Goal: Task Accomplishment & Management: Use online tool/utility

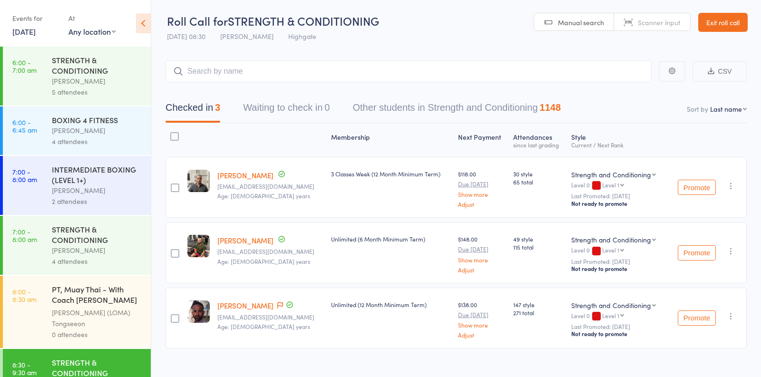
click at [30, 38] on div "Events for [DATE] [DATE] [DATE] Sun Mon Tue Wed Thu Fri Sat 31 27 28 29 30 31 0…" at bounding box center [35, 24] width 47 height 28
click at [30, 35] on link "[DATE]" at bounding box center [23, 31] width 23 height 10
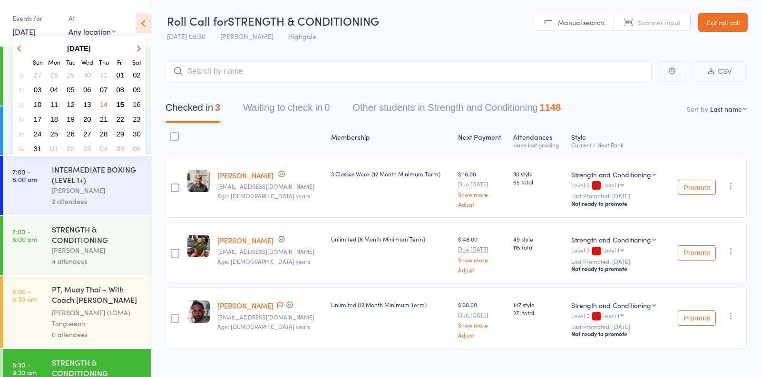
click at [121, 102] on span "15" at bounding box center [121, 104] width 8 height 8
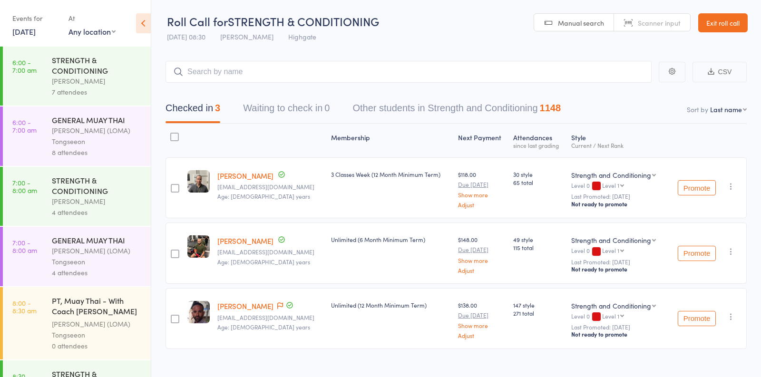
click at [92, 92] on div "7 attendees" at bounding box center [97, 92] width 91 height 11
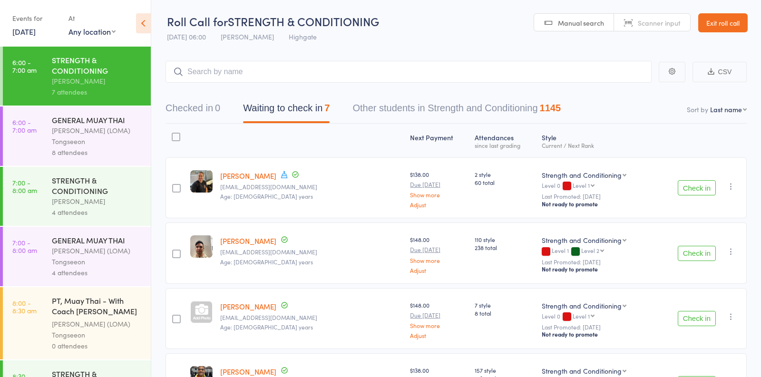
click at [114, 138] on div "[PERSON_NAME] (LOMA) Tongseeon" at bounding box center [97, 136] width 91 height 22
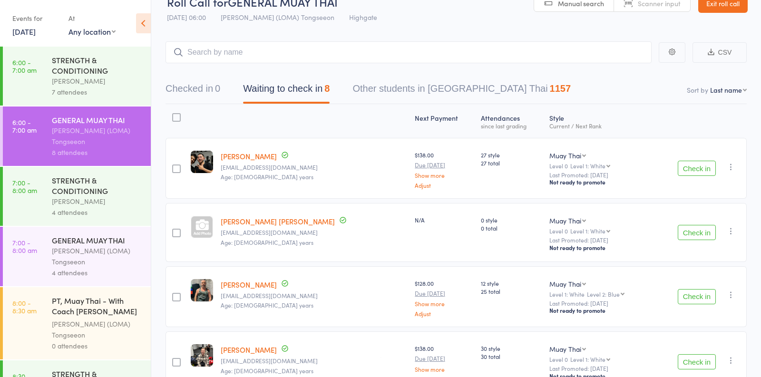
scroll to position [22, 0]
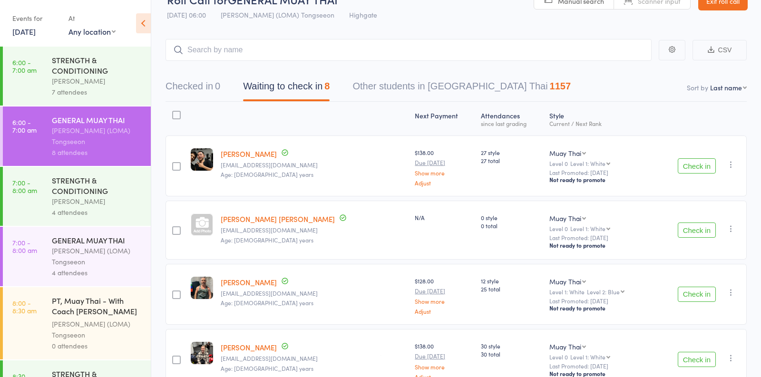
click at [248, 217] on link "[PERSON_NAME] [PERSON_NAME]" at bounding box center [278, 219] width 114 height 10
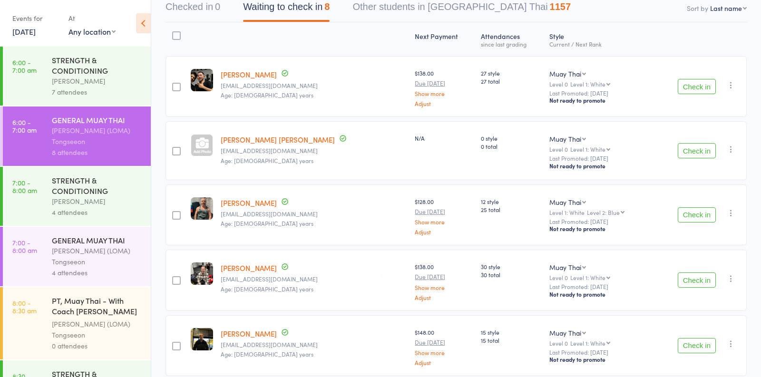
scroll to position [88, 0]
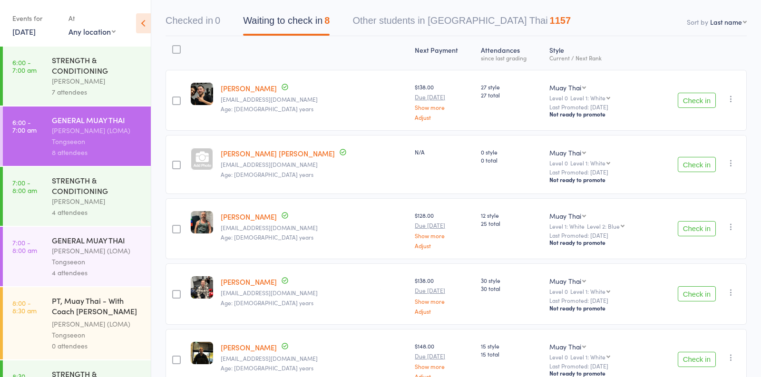
click at [243, 154] on link "[PERSON_NAME] [PERSON_NAME]" at bounding box center [278, 153] width 114 height 10
click at [691, 100] on button "Check in" at bounding box center [697, 100] width 38 height 15
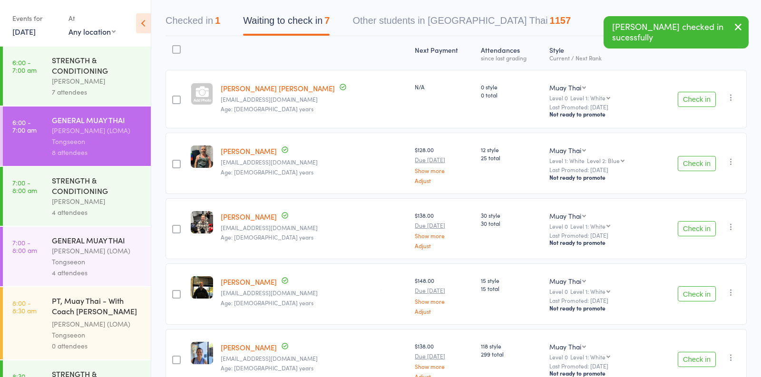
click at [682, 227] on button "Check in" at bounding box center [697, 228] width 38 height 15
click at [690, 292] on button "Check in" at bounding box center [697, 293] width 38 height 15
click at [689, 294] on button "Check in" at bounding box center [697, 293] width 38 height 15
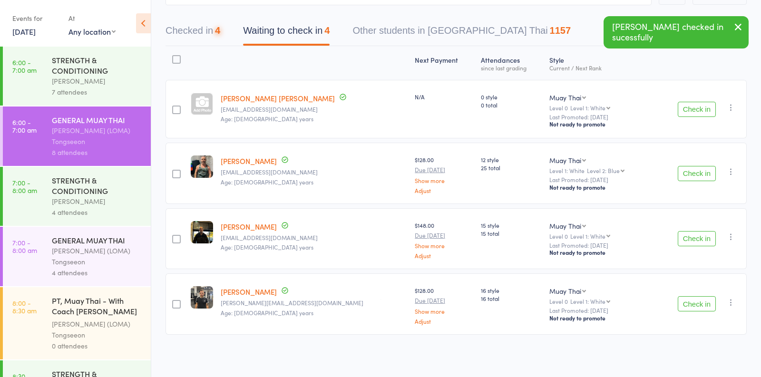
scroll to position [76, 0]
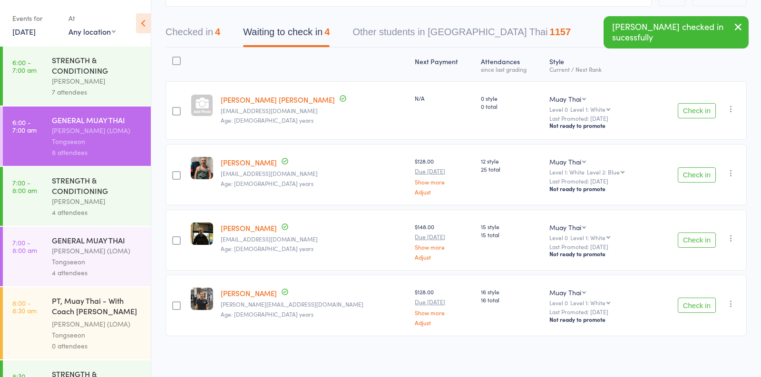
click at [685, 243] on button "Check in" at bounding box center [697, 240] width 38 height 15
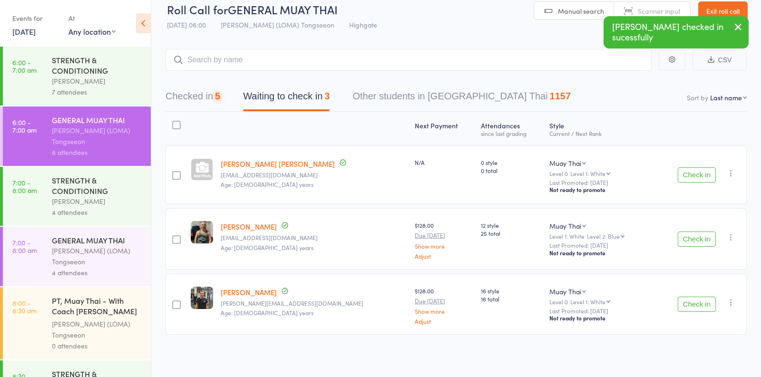
scroll to position [11, 0]
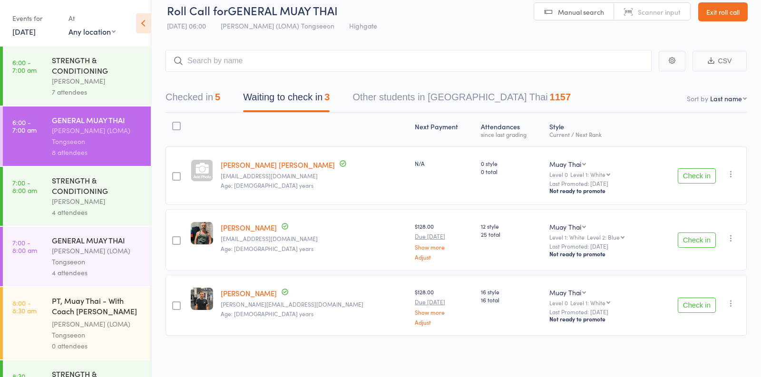
click at [106, 82] on div "[PERSON_NAME]" at bounding box center [97, 81] width 91 height 11
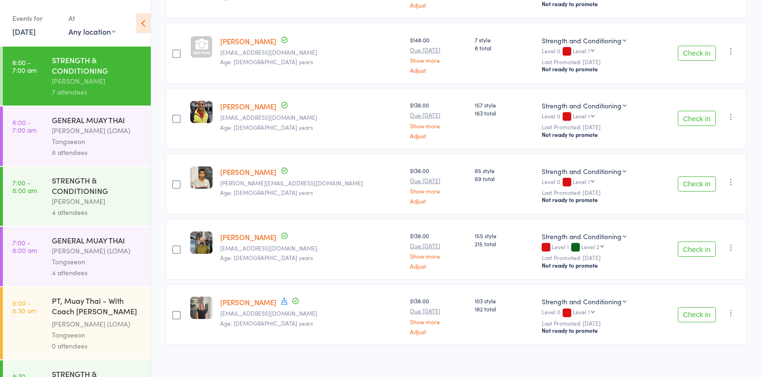
scroll to position [273, 0]
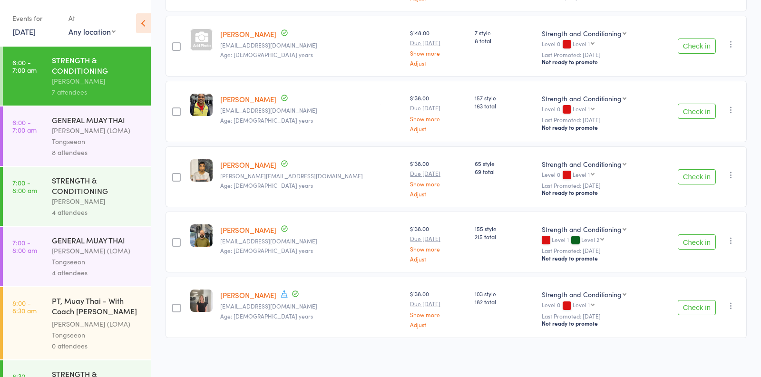
click at [690, 309] on button "Check in" at bounding box center [697, 307] width 38 height 15
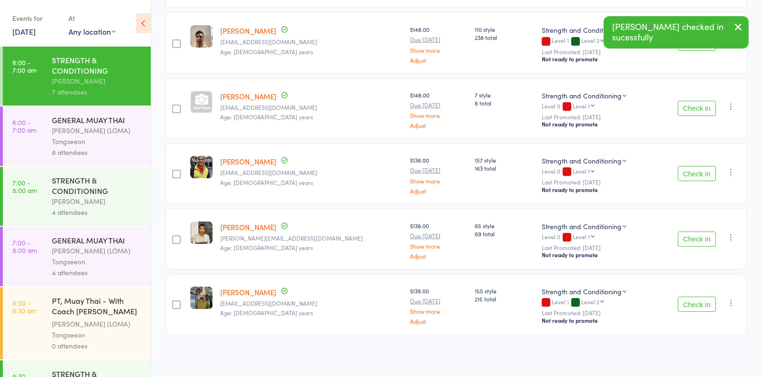
scroll to position [208, 0]
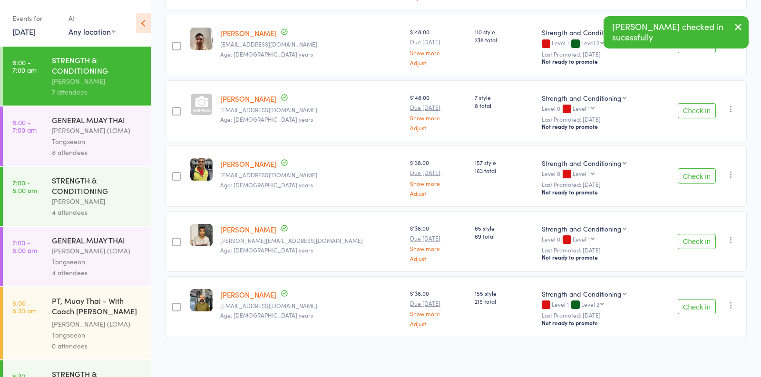
click at [690, 309] on button "Check in" at bounding box center [697, 306] width 38 height 15
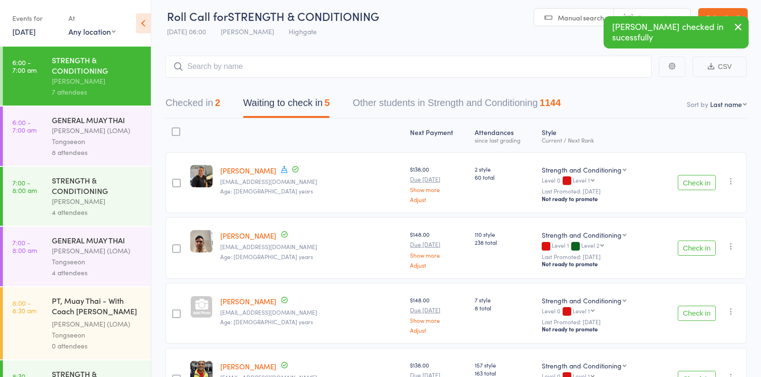
scroll to position [1, 0]
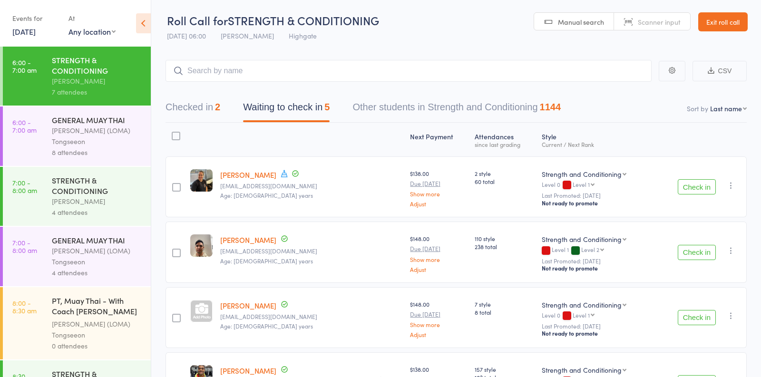
click at [691, 315] on button "Check in" at bounding box center [697, 317] width 38 height 15
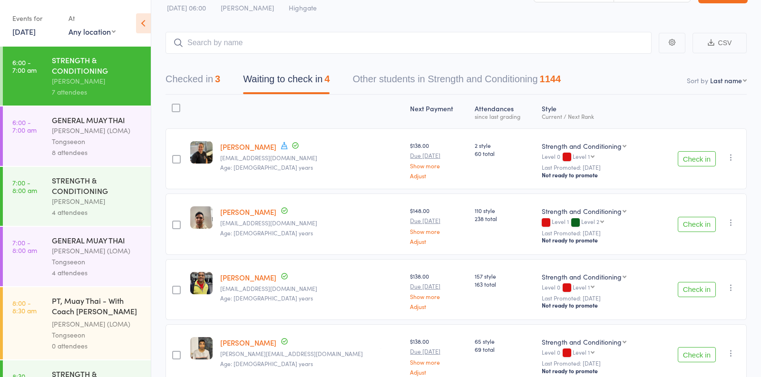
scroll to position [0, 0]
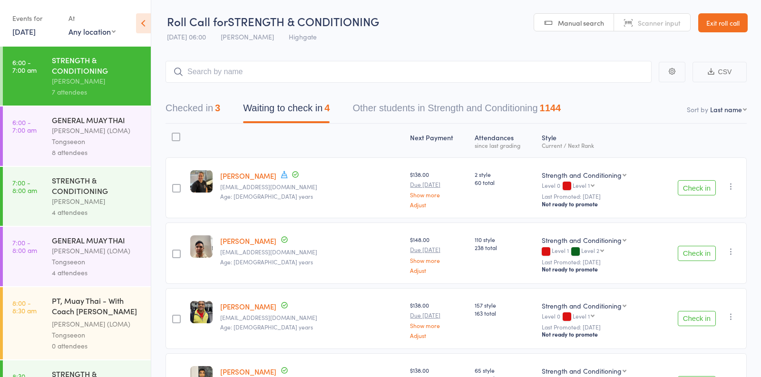
click at [206, 114] on button "Checked in 3" at bounding box center [193, 110] width 55 height 25
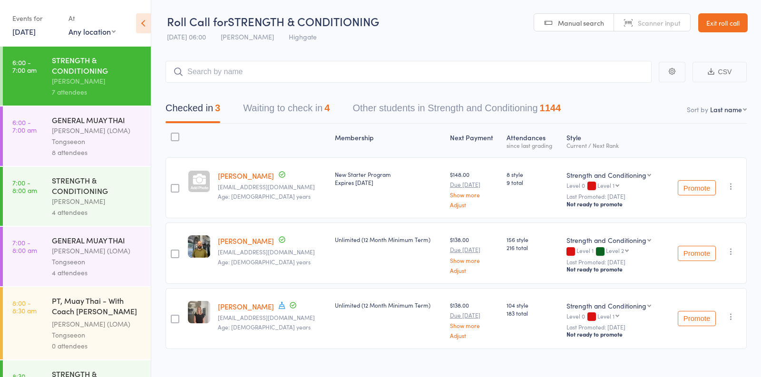
click at [731, 189] on icon "button" at bounding box center [732, 187] width 10 height 10
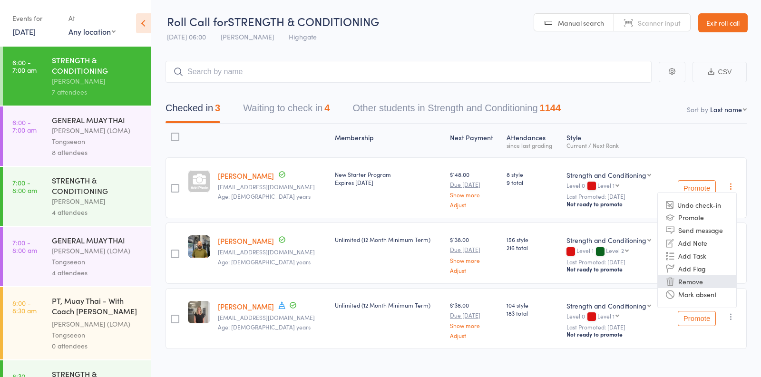
click at [688, 281] on li "Remove" at bounding box center [697, 282] width 79 height 13
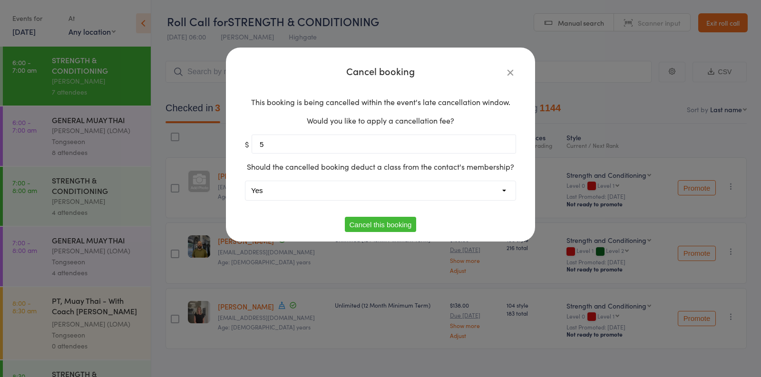
click at [507, 71] on icon "button" at bounding box center [510, 72] width 10 height 10
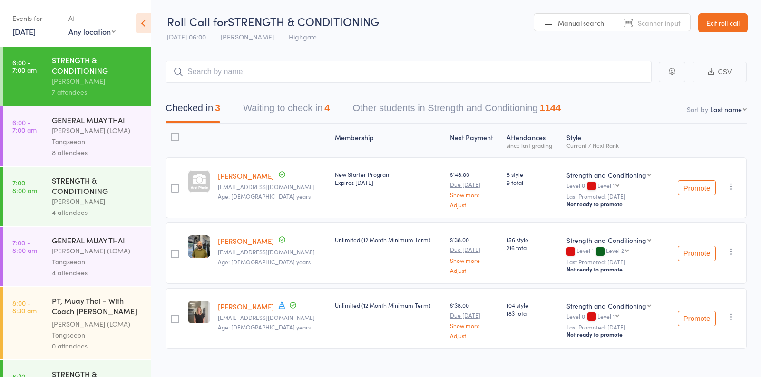
click at [731, 184] on icon "button" at bounding box center [732, 187] width 10 height 10
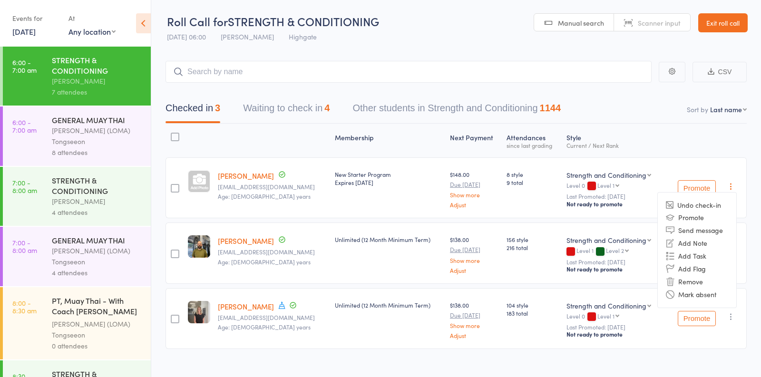
click at [711, 202] on li "Undo check-in" at bounding box center [697, 205] width 79 height 12
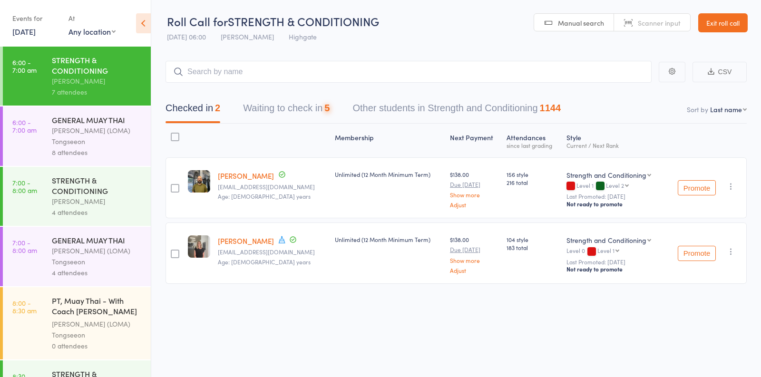
click at [322, 107] on button "Waiting to check in 5" at bounding box center [286, 110] width 87 height 25
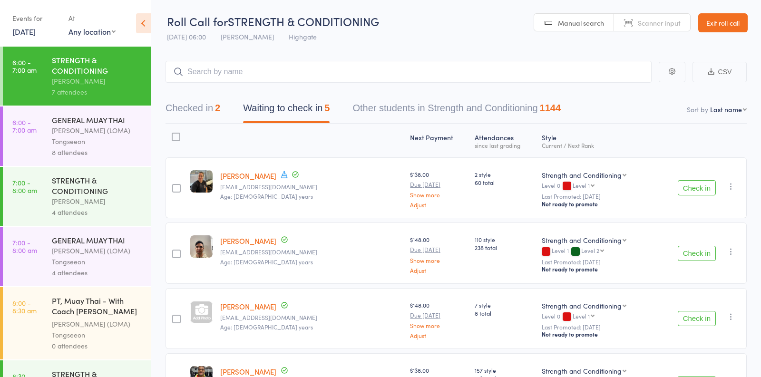
scroll to position [101, 0]
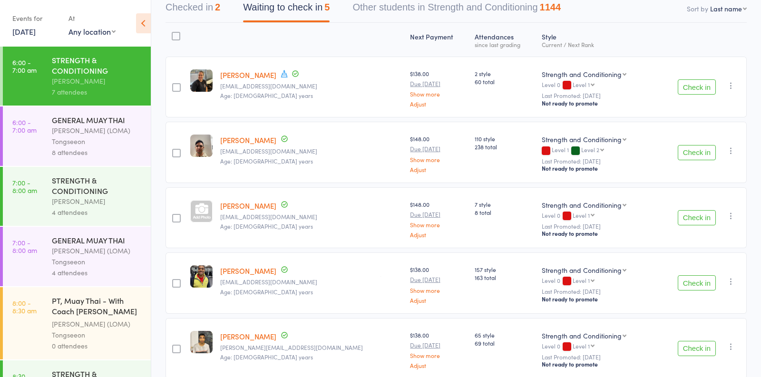
click at [253, 204] on link "[PERSON_NAME]" at bounding box center [248, 206] width 56 height 10
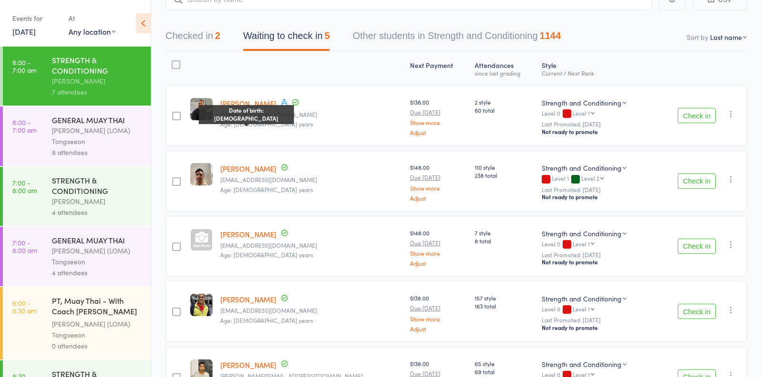
scroll to position [59, 0]
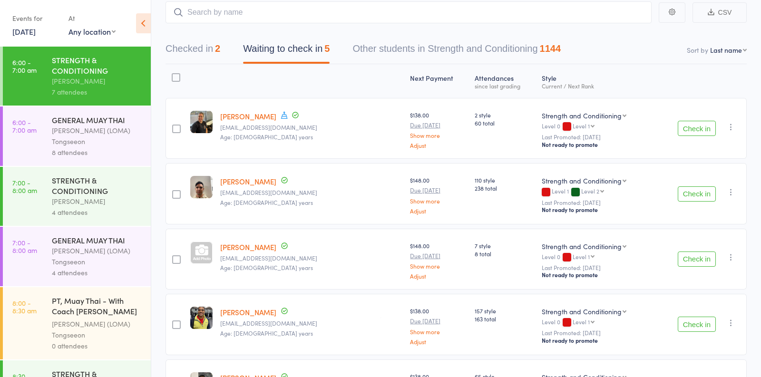
click at [105, 137] on div "[PERSON_NAME] (LOMA) Tongseeon" at bounding box center [97, 136] width 91 height 22
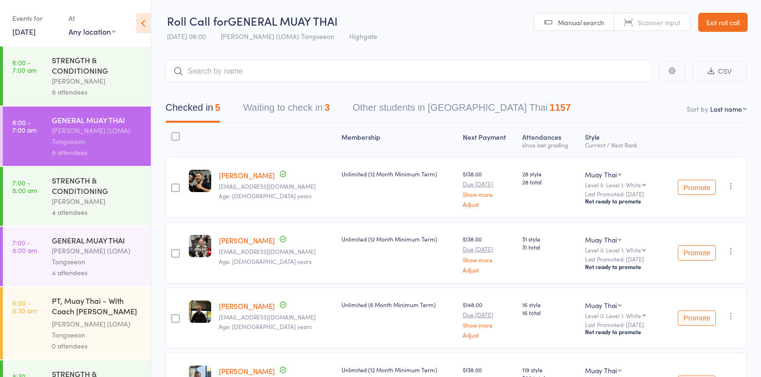
click at [296, 114] on button "Waiting to check in 3" at bounding box center [286, 110] width 87 height 25
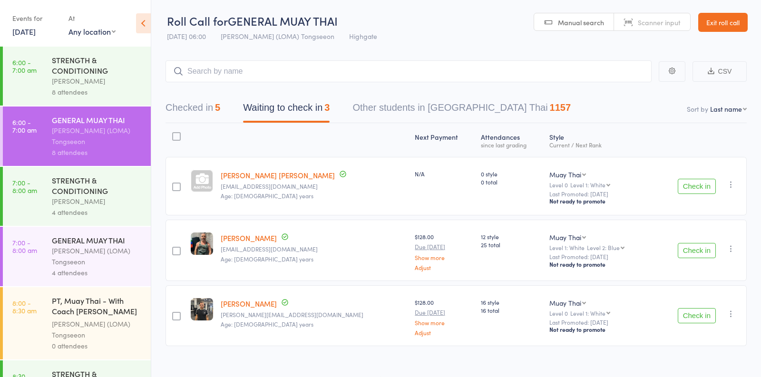
scroll to position [11, 0]
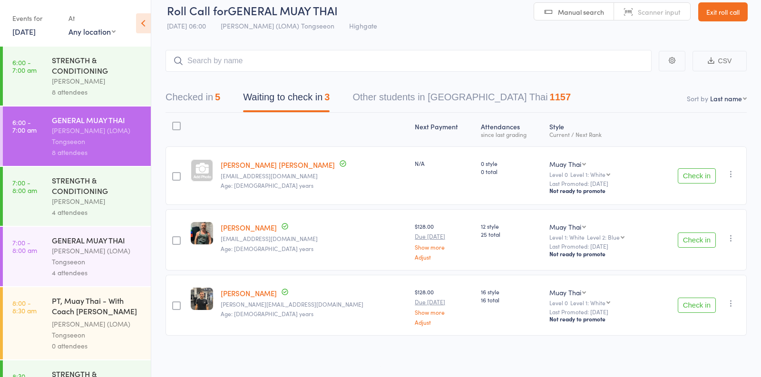
click at [703, 308] on button "Check in" at bounding box center [697, 305] width 38 height 15
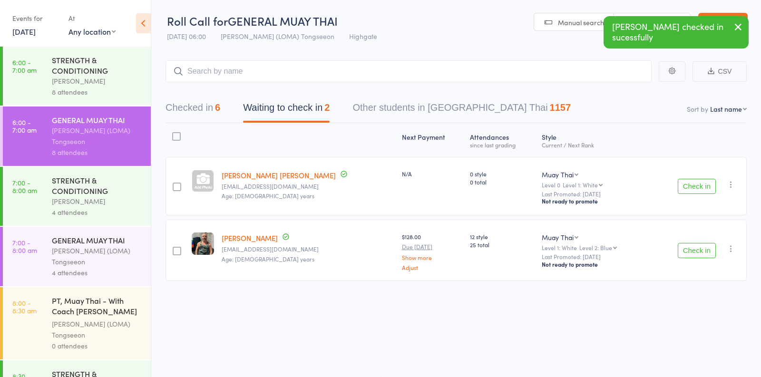
click at [86, 88] on div "8 attendees" at bounding box center [97, 92] width 91 height 11
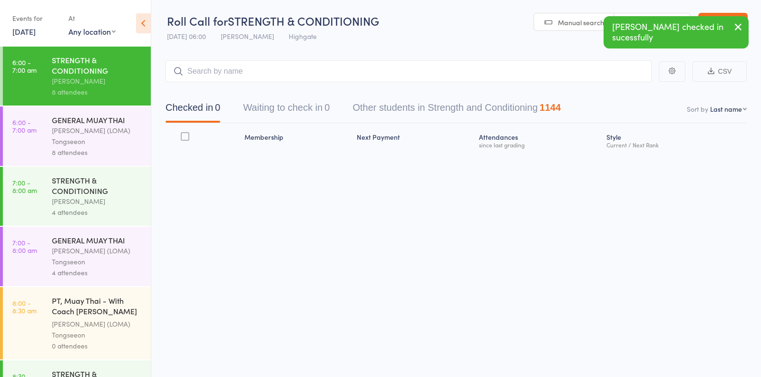
click at [116, 132] on div "[PERSON_NAME] (LOMA) Tongseeon" at bounding box center [97, 136] width 91 height 22
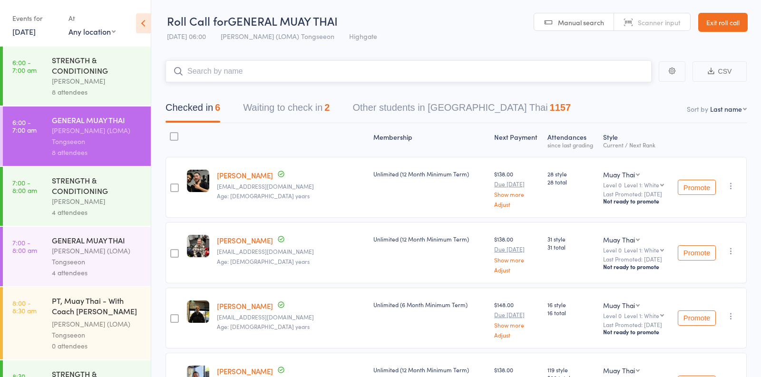
click at [320, 109] on button "Waiting to check in 2" at bounding box center [286, 110] width 87 height 25
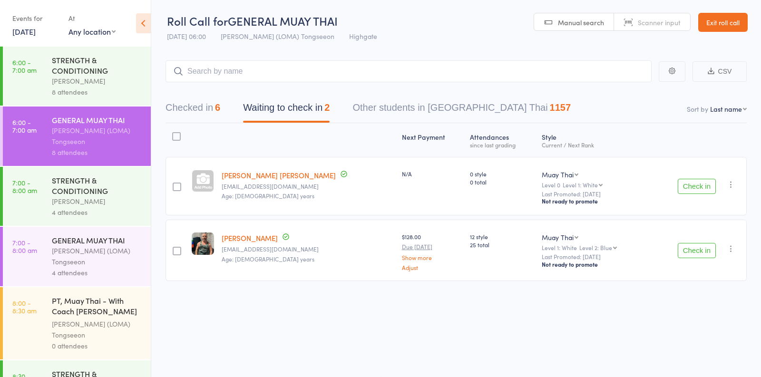
click at [241, 240] on link "[PERSON_NAME]" at bounding box center [250, 238] width 56 height 10
click at [123, 93] on div "8 attendees" at bounding box center [97, 92] width 91 height 11
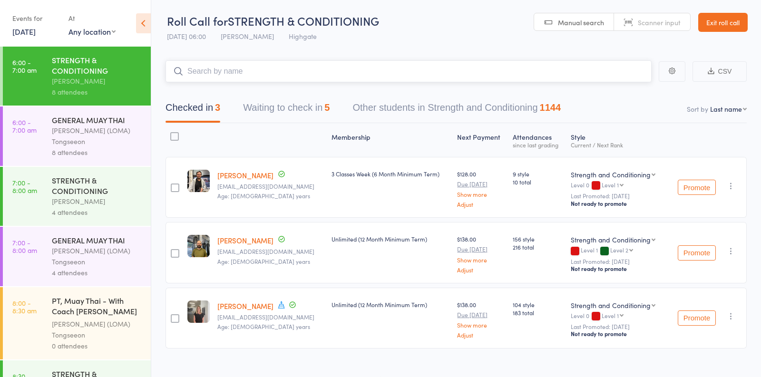
click at [286, 117] on button "Waiting to check in 5" at bounding box center [286, 110] width 87 height 25
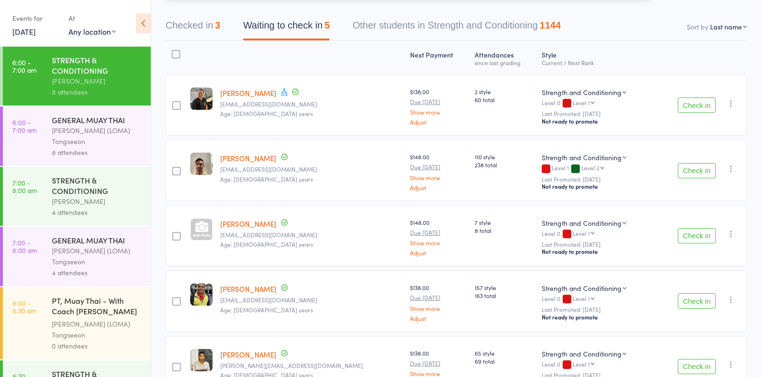
scroll to position [97, 0]
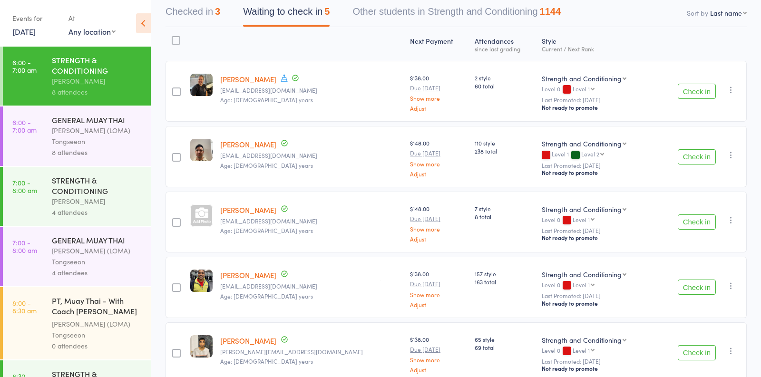
click at [706, 285] on button "Check in" at bounding box center [697, 287] width 38 height 15
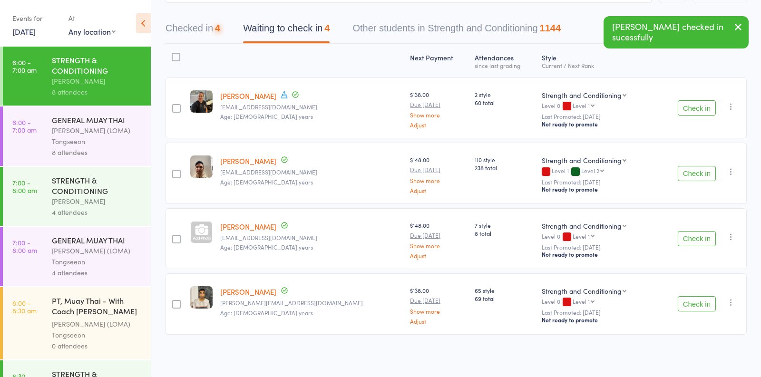
scroll to position [78, 0]
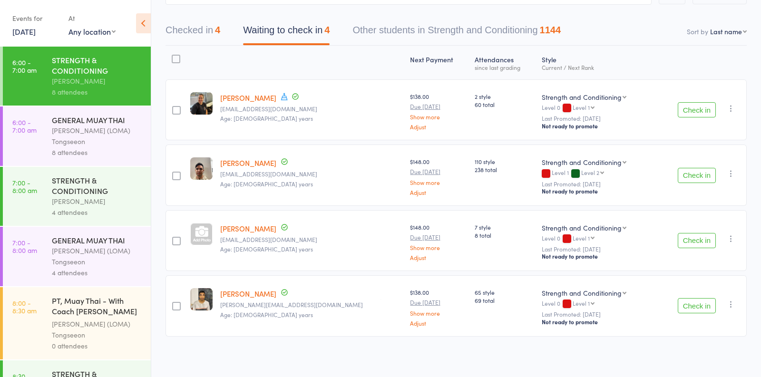
click at [202, 33] on button "Checked in 4" at bounding box center [193, 32] width 55 height 25
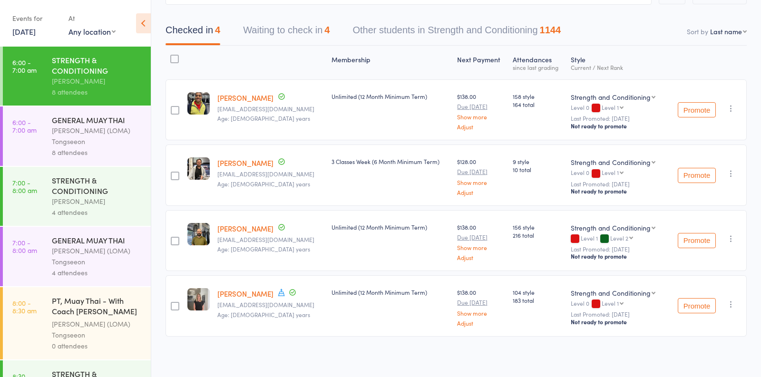
click at [296, 34] on button "Waiting to check in 4" at bounding box center [286, 32] width 87 height 25
